Goal: Navigation & Orientation: Find specific page/section

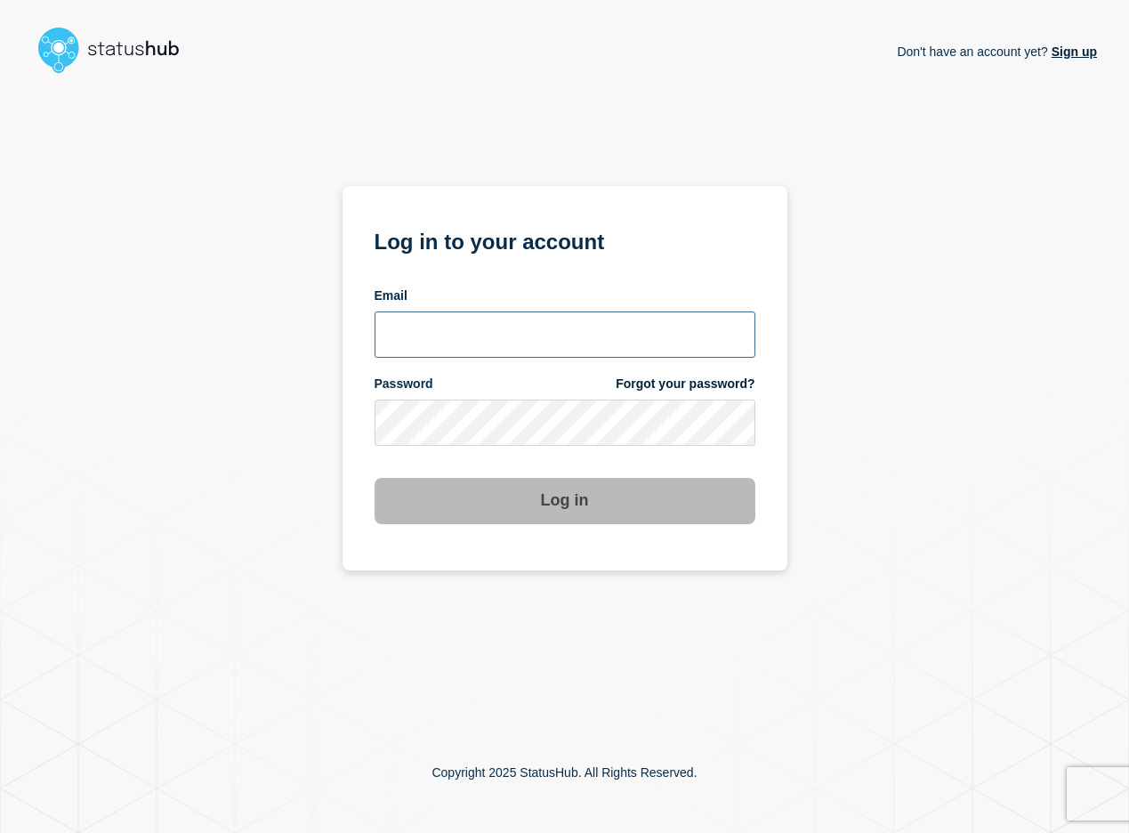
type input "[EMAIL_ADDRESS][DOMAIN_NAME]"
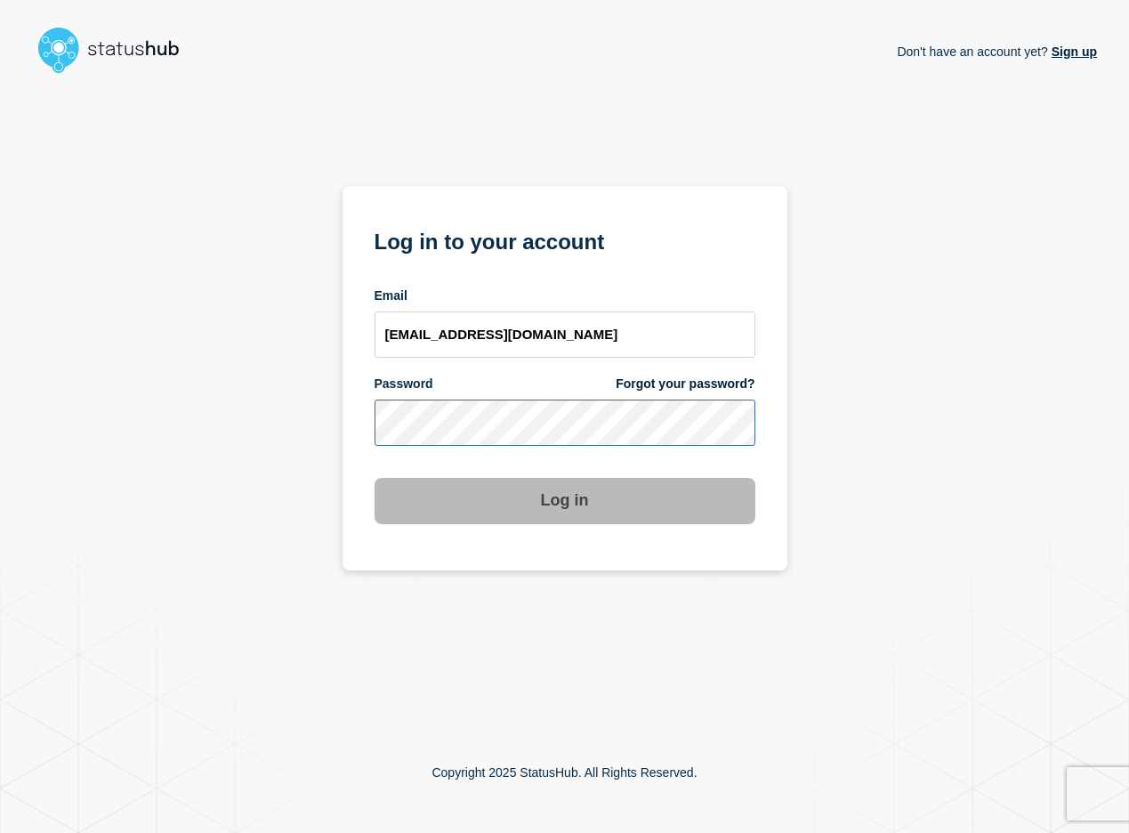
click at [564, 502] on button "Log in" at bounding box center [565, 501] width 381 height 46
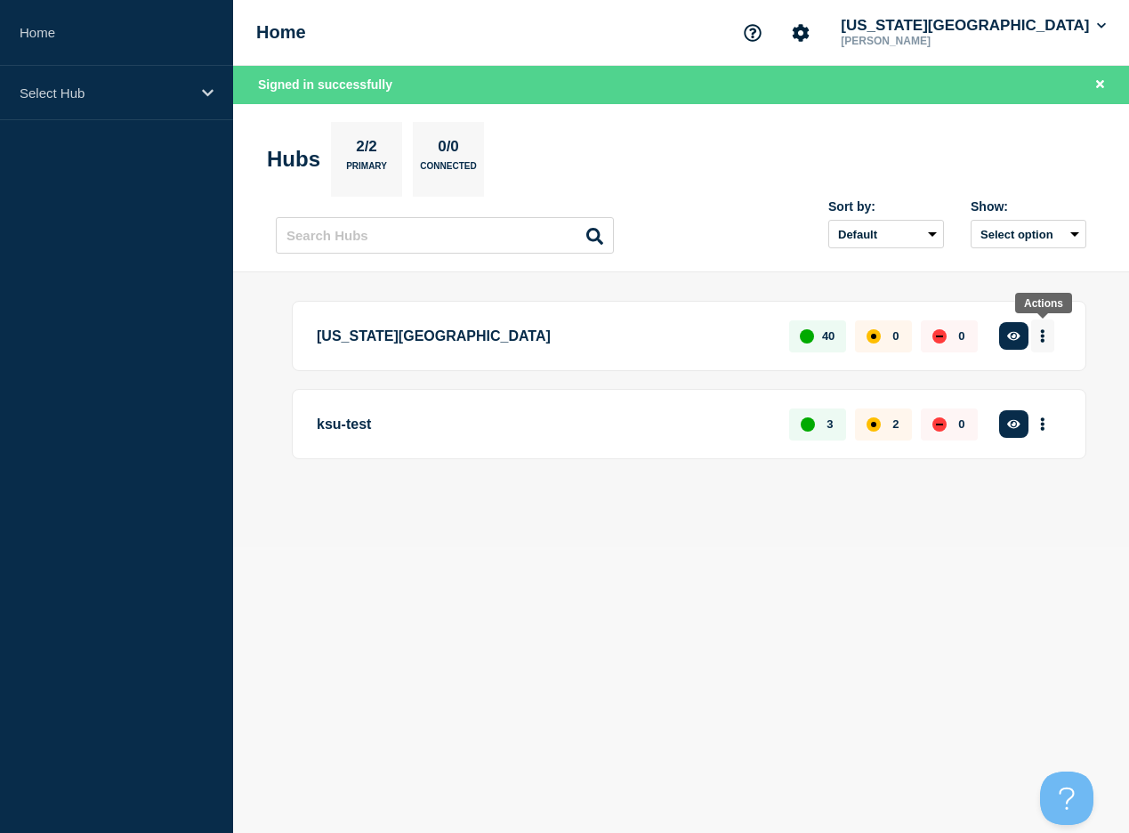
click at [1046, 339] on button "More actions" at bounding box center [1042, 335] width 23 height 33
click at [1030, 342] on div "Create incident See overview" at bounding box center [1029, 335] width 64 height 33
click at [1018, 342] on icon "button" at bounding box center [1013, 336] width 13 height 12
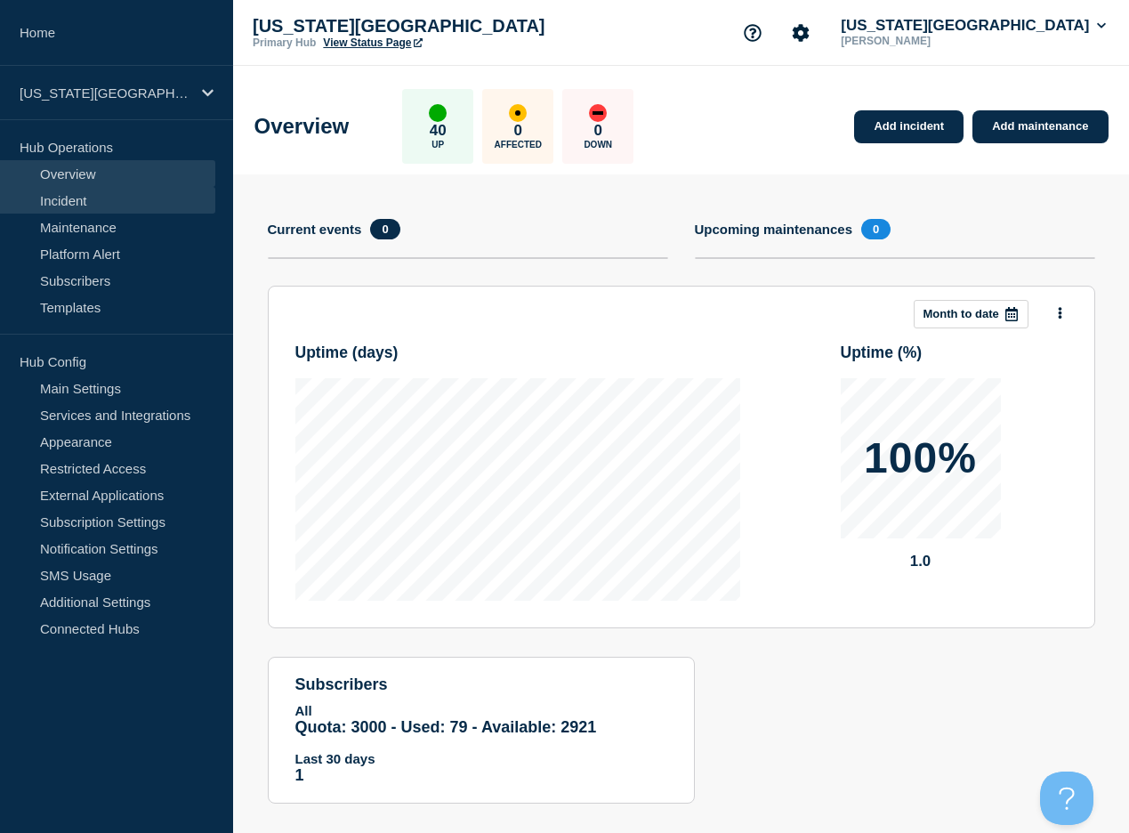
click at [112, 198] on link "Incident" at bounding box center [107, 200] width 215 height 27
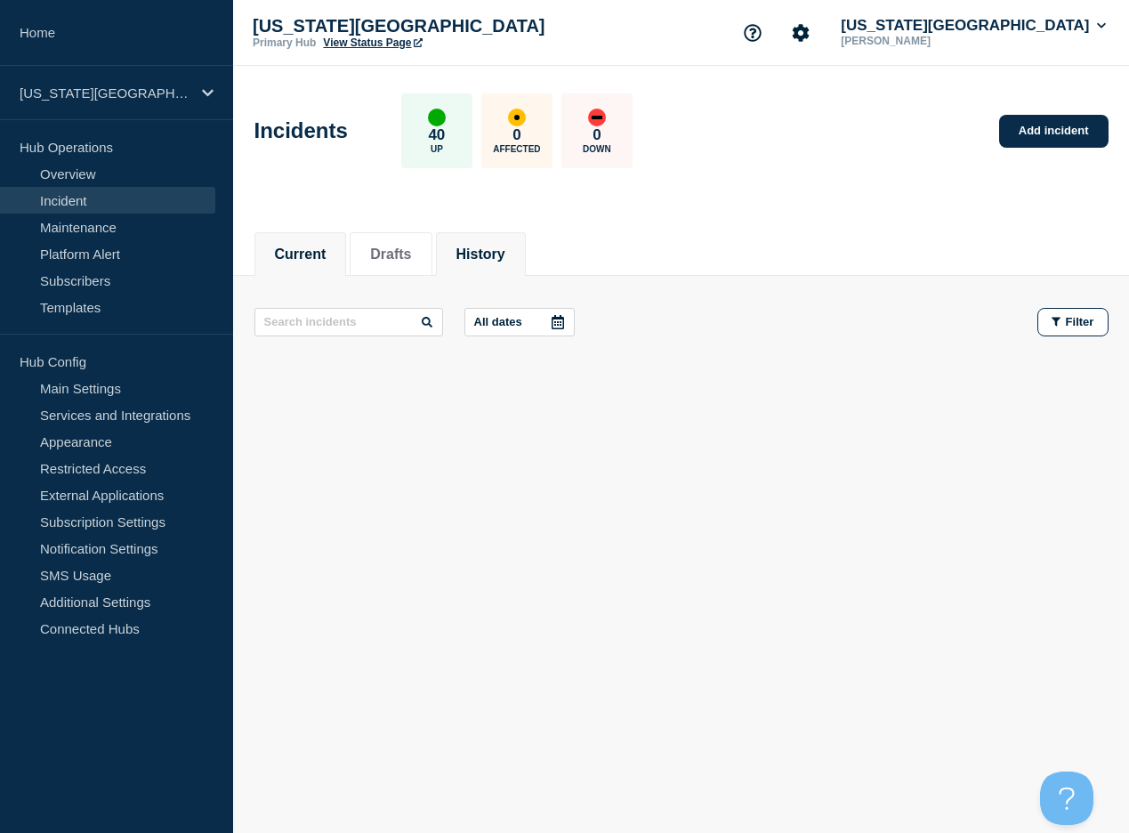
click at [480, 252] on button "History" at bounding box center [480, 254] width 49 height 16
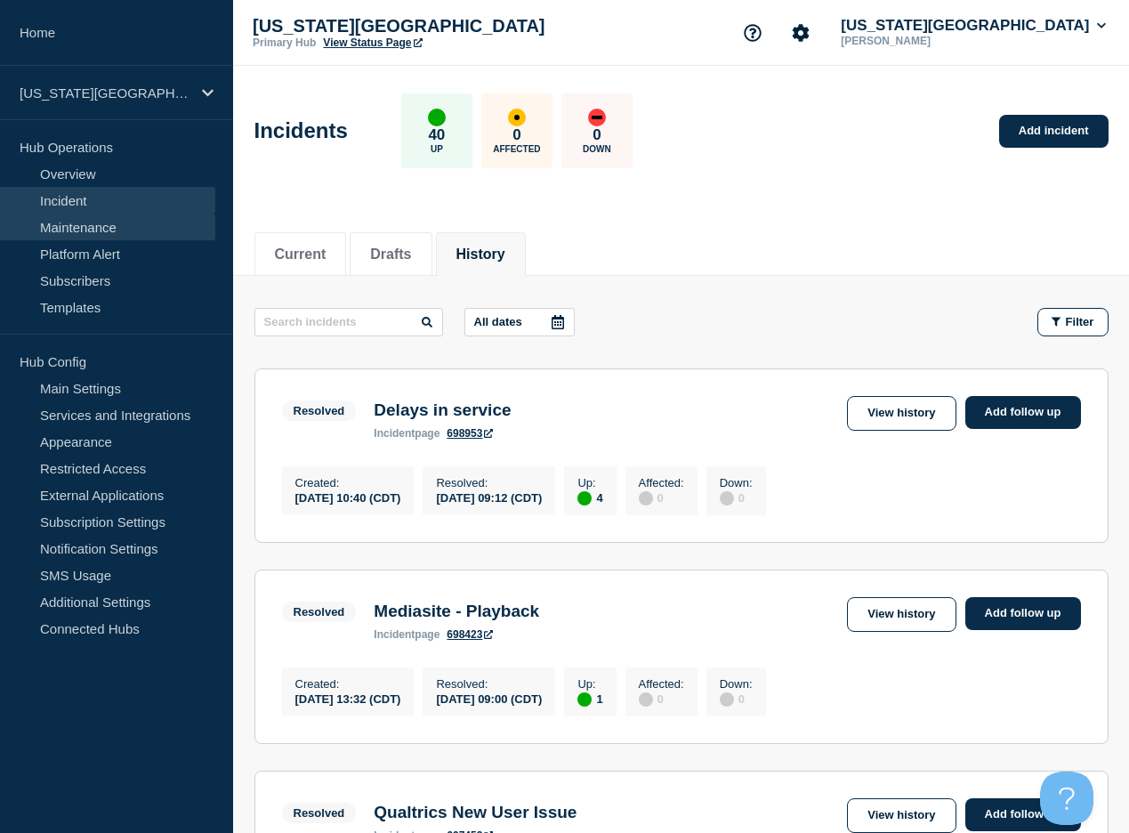
click at [129, 226] on link "Maintenance" at bounding box center [107, 227] width 215 height 27
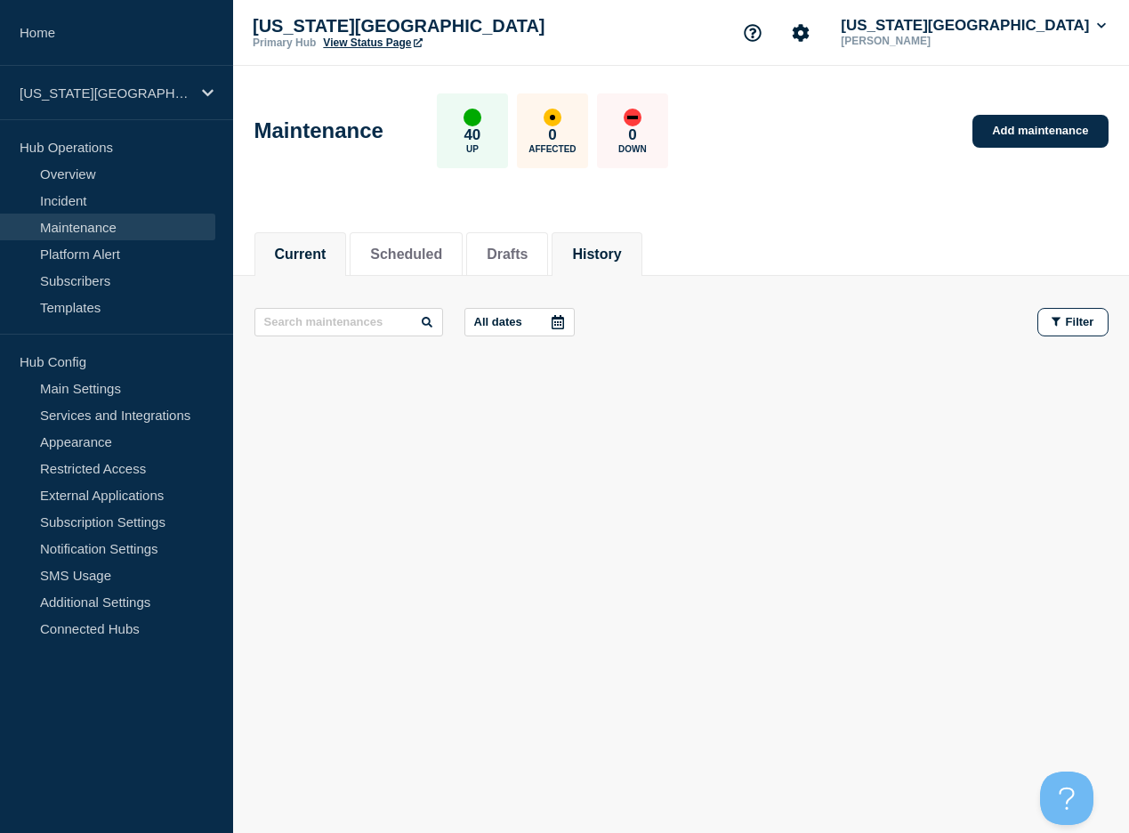
click at [594, 254] on button "History" at bounding box center [596, 254] width 49 height 16
